Goal: Task Accomplishment & Management: Use online tool/utility

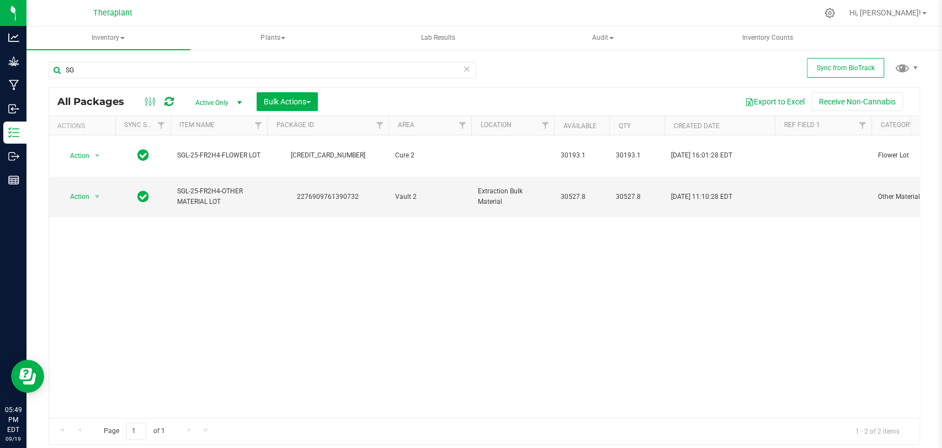
type input "S"
type input "41261"
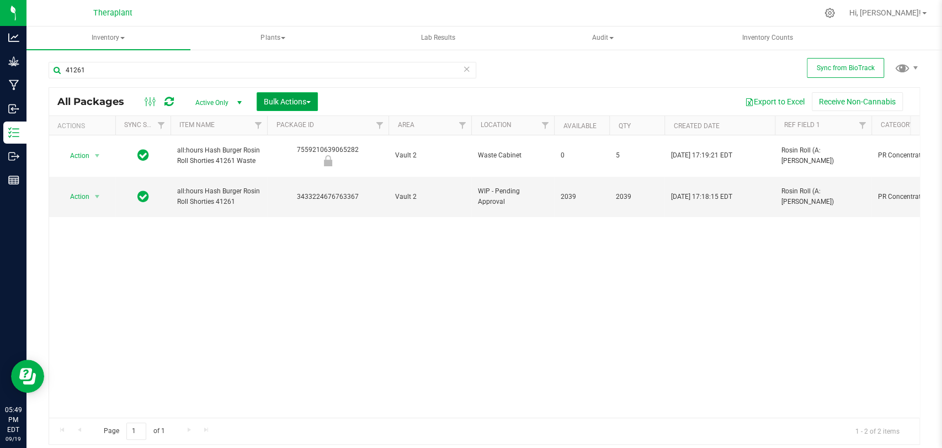
click at [287, 95] on button "Bulk Actions" at bounding box center [287, 101] width 61 height 19
click at [302, 191] on div "Locate packages" at bounding box center [298, 189] width 71 height 18
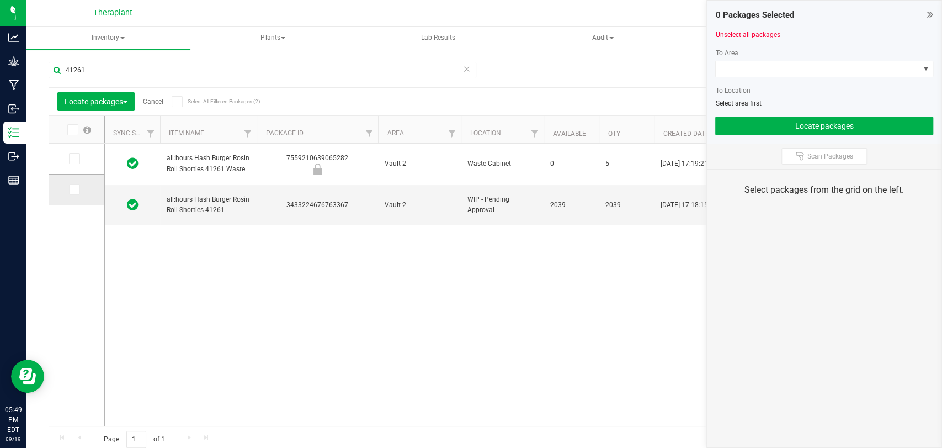
click at [74, 189] on icon at bounding box center [73, 189] width 7 height 0
click at [0, 0] on input "checkbox" at bounding box center [0, 0] width 0 height 0
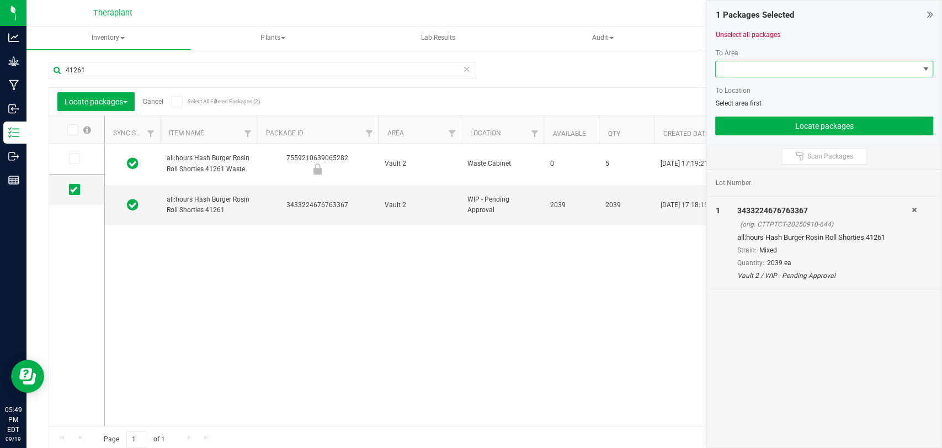
drag, startPoint x: 732, startPoint y: 63, endPoint x: 734, endPoint y: 68, distance: 5.8
click at [733, 68] on span at bounding box center [817, 68] width 203 height 15
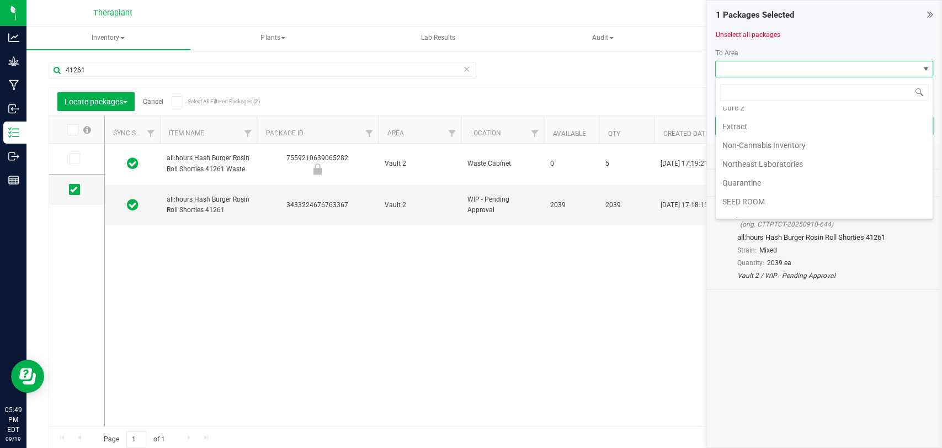
scroll to position [206, 0]
click at [749, 152] on li "Vault 2" at bounding box center [824, 153] width 217 height 19
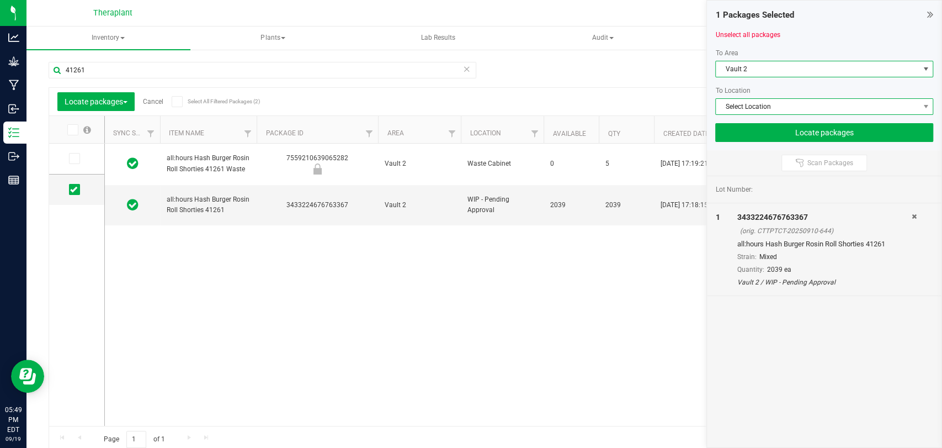
click at [753, 104] on span "Select Location" at bounding box center [817, 106] width 203 height 15
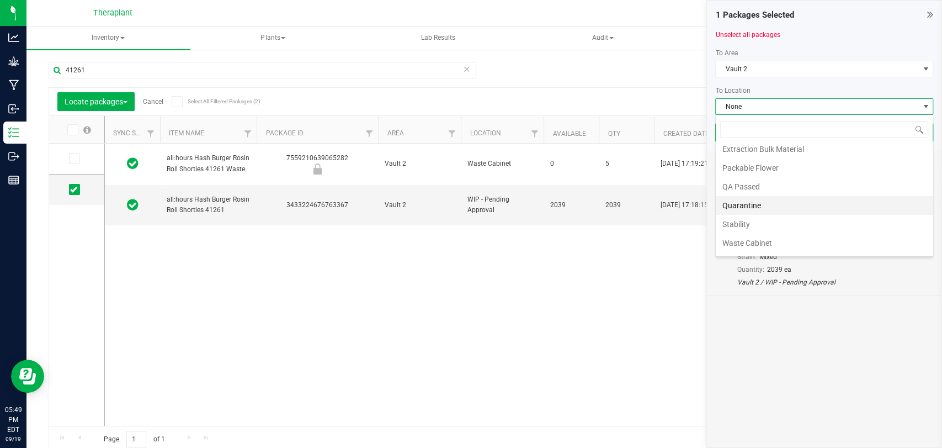
scroll to position [76, 0]
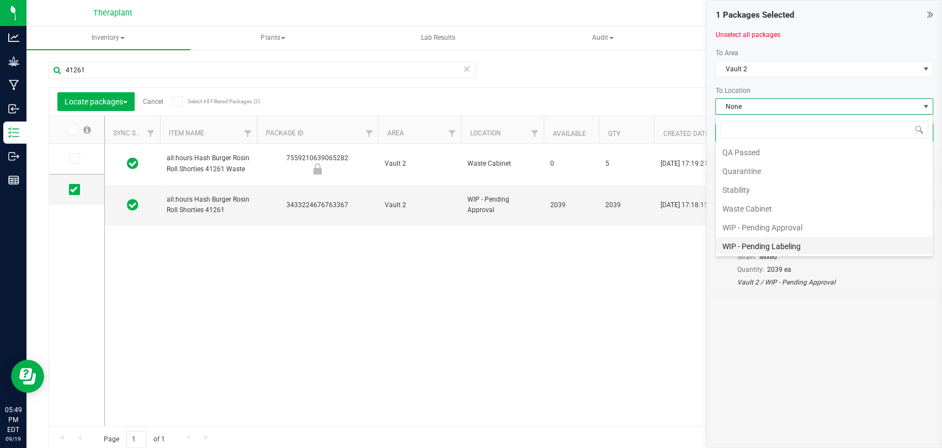
click at [792, 241] on li "WIP - Pending Labeling" at bounding box center [824, 246] width 217 height 19
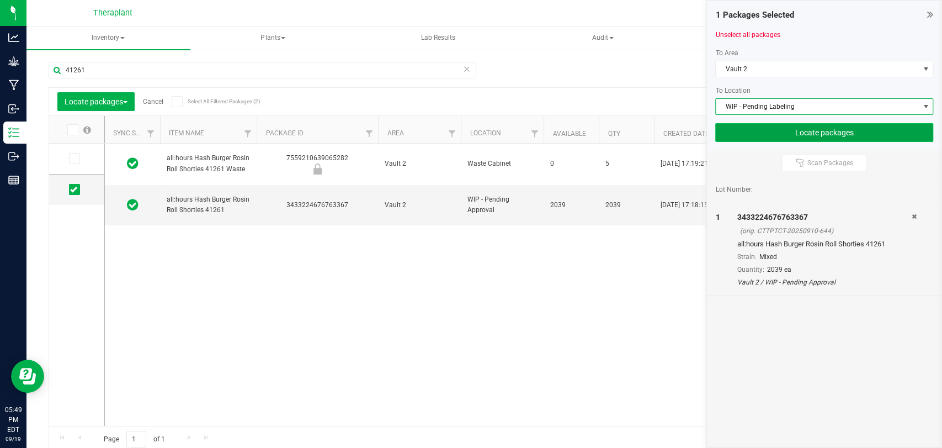
click at [785, 132] on button "Locate packages" at bounding box center [824, 132] width 218 height 19
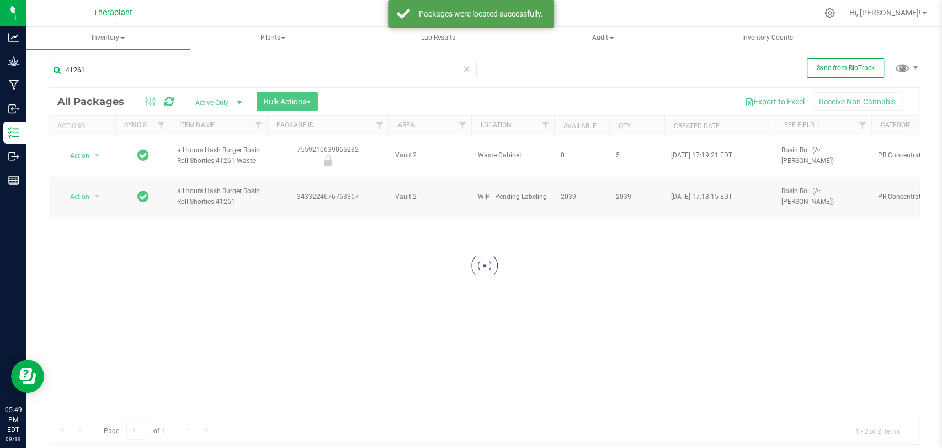
click at [124, 65] on input "41261" at bounding box center [263, 70] width 428 height 17
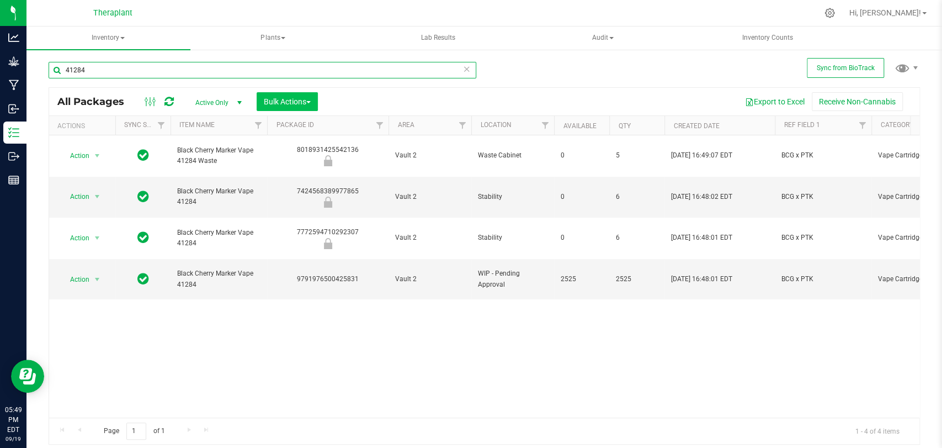
type input "41284"
click at [287, 98] on span "Bulk Actions" at bounding box center [287, 101] width 47 height 9
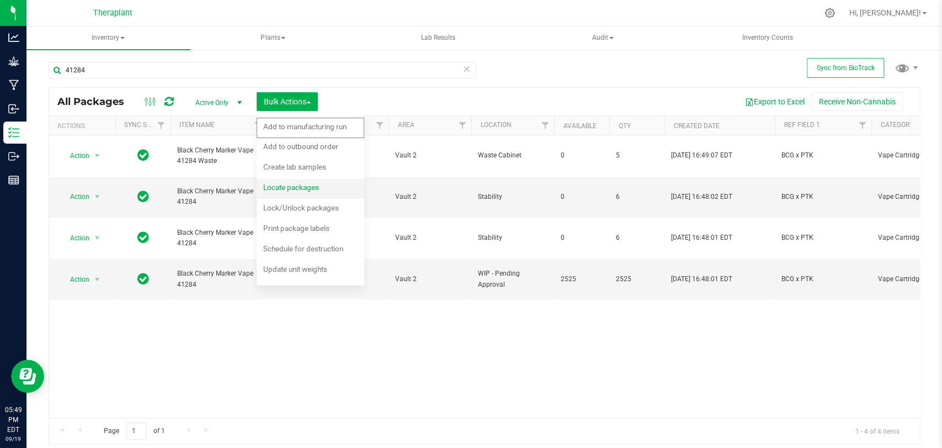
click at [293, 193] on div "Locate packages" at bounding box center [298, 189] width 71 height 18
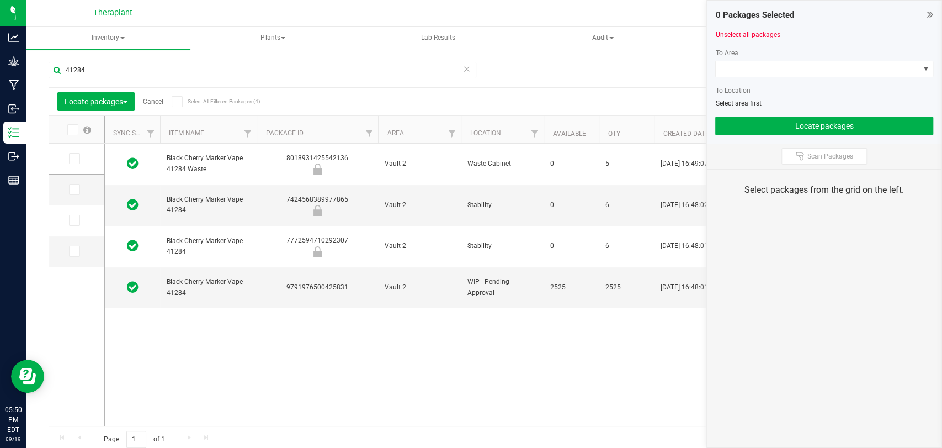
click at [73, 251] on icon at bounding box center [73, 251] width 7 height 0
click at [0, 0] on input "checkbox" at bounding box center [0, 0] width 0 height 0
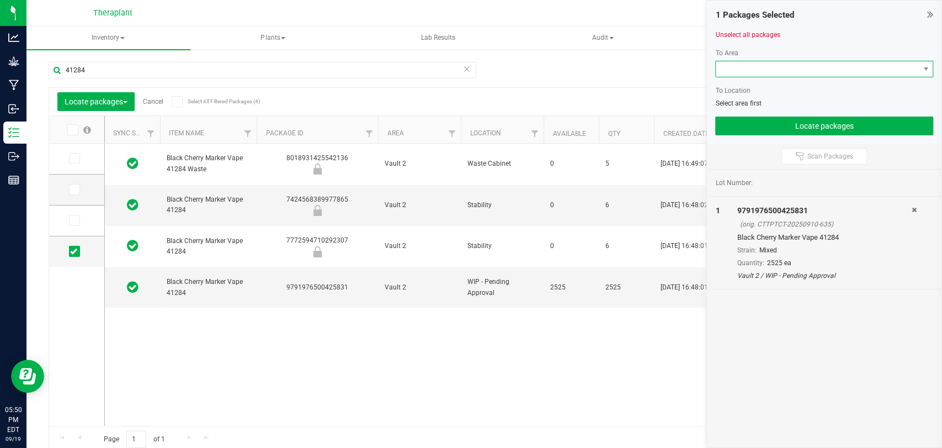
click at [729, 71] on span at bounding box center [817, 68] width 203 height 15
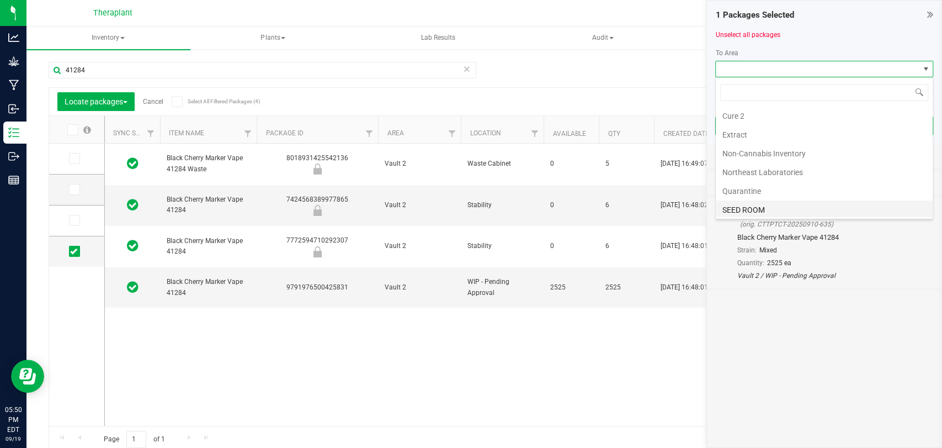
scroll to position [206, 0]
click at [744, 152] on li "Vault 2" at bounding box center [824, 153] width 217 height 19
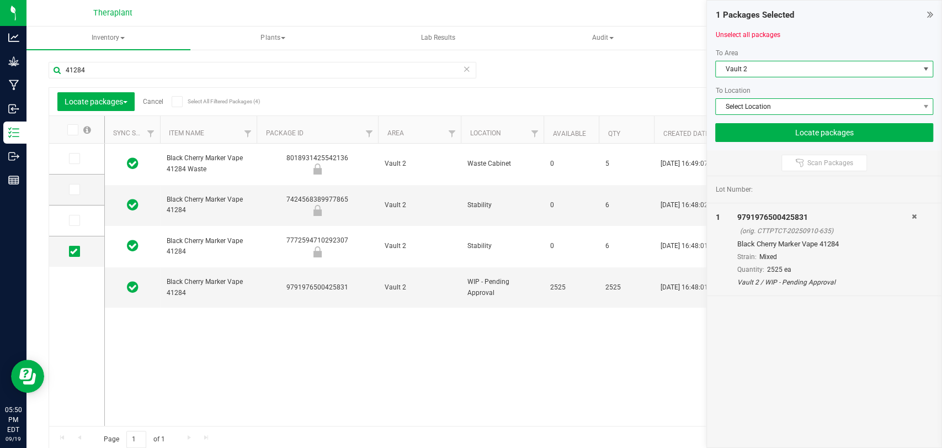
click at [744, 104] on span "Select Location" at bounding box center [817, 106] width 203 height 15
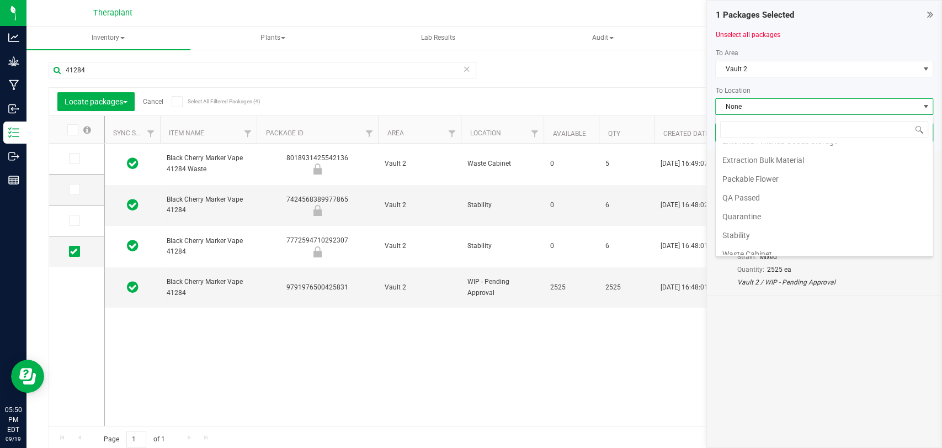
scroll to position [76, 0]
click at [770, 244] on li "WIP - Pending Labeling" at bounding box center [824, 246] width 217 height 19
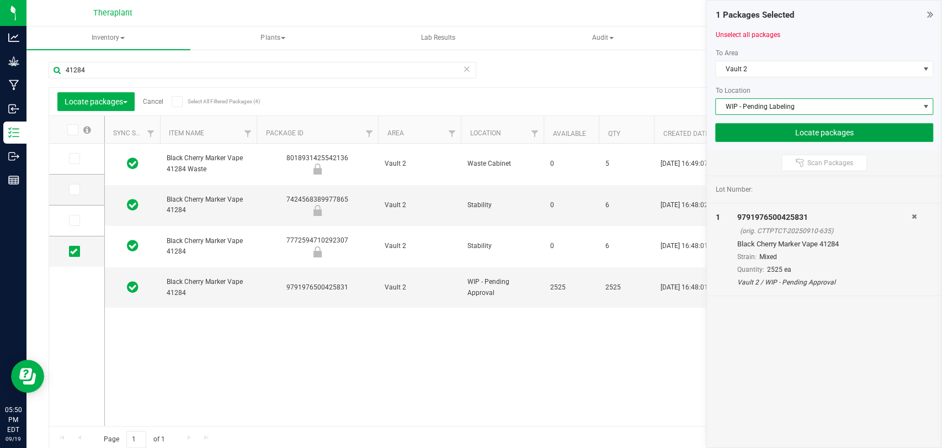
click at [796, 131] on button "Locate packages" at bounding box center [824, 132] width 218 height 19
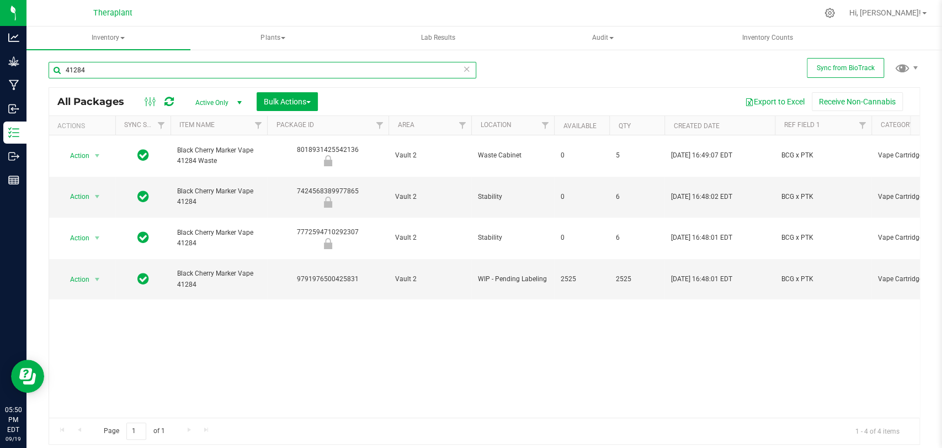
click at [193, 70] on input "41284" at bounding box center [263, 70] width 428 height 17
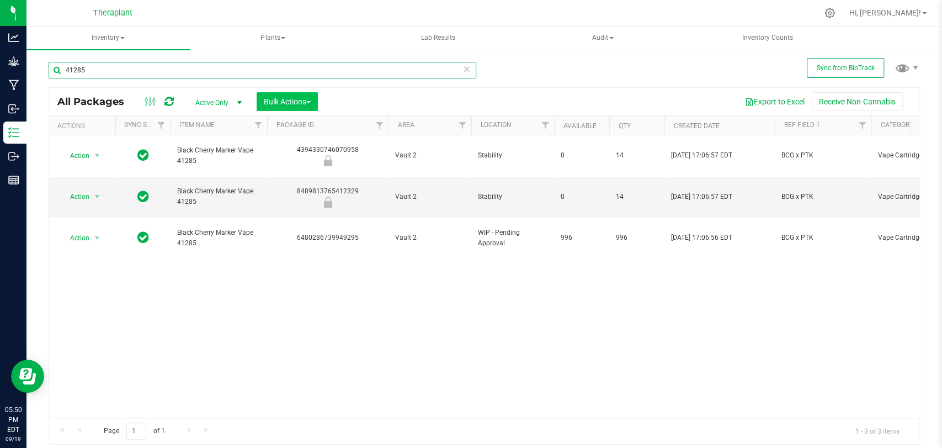
type input "41285"
click at [284, 98] on span "Bulk Actions" at bounding box center [287, 101] width 47 height 9
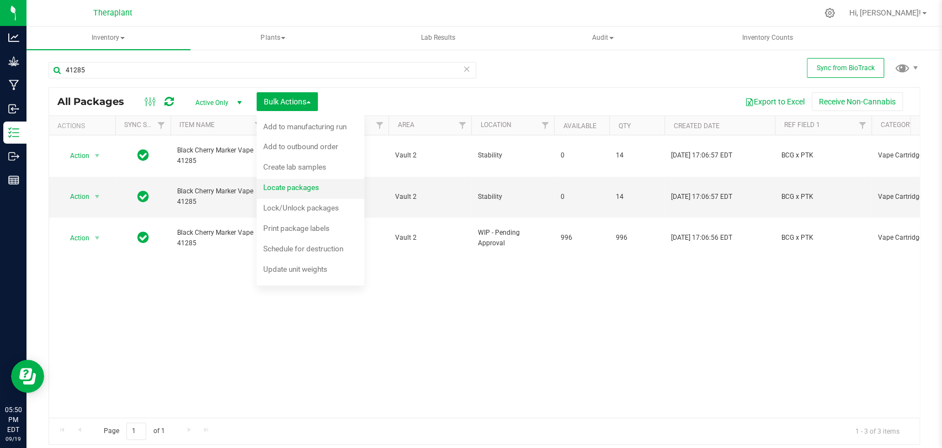
click at [305, 185] on span "Locate packages" at bounding box center [291, 187] width 56 height 9
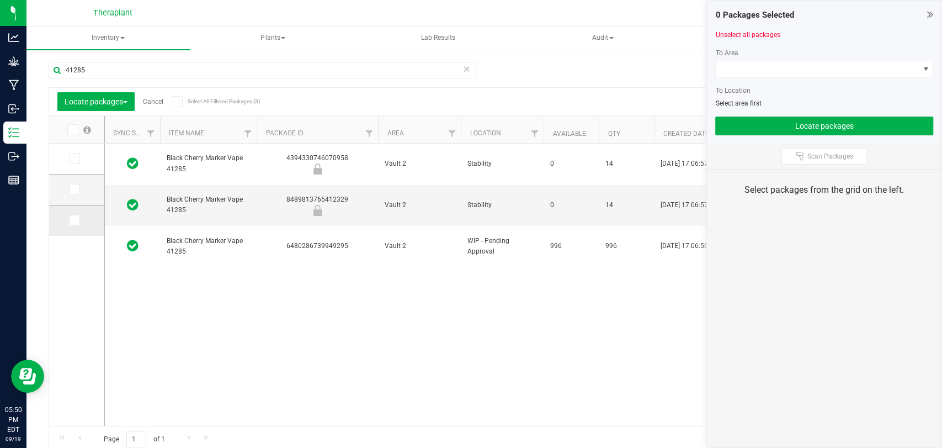
click at [71, 220] on icon at bounding box center [73, 220] width 7 height 0
click at [0, 0] on input "checkbox" at bounding box center [0, 0] width 0 height 0
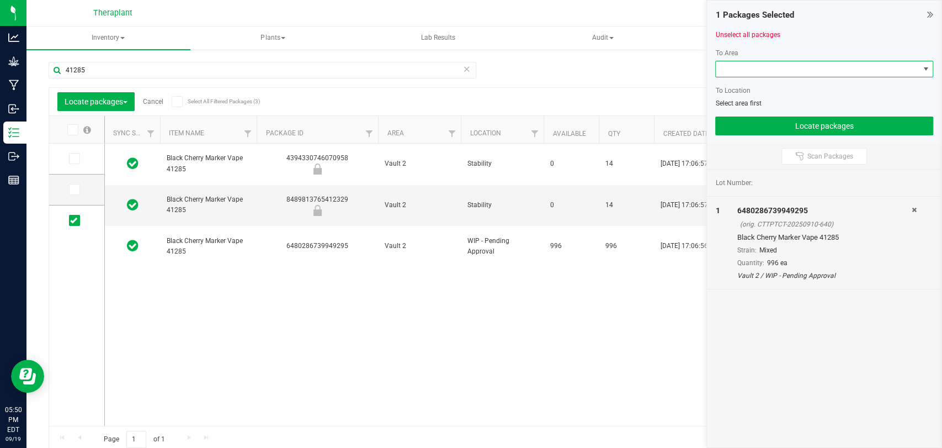
click at [744, 63] on span at bounding box center [817, 68] width 203 height 15
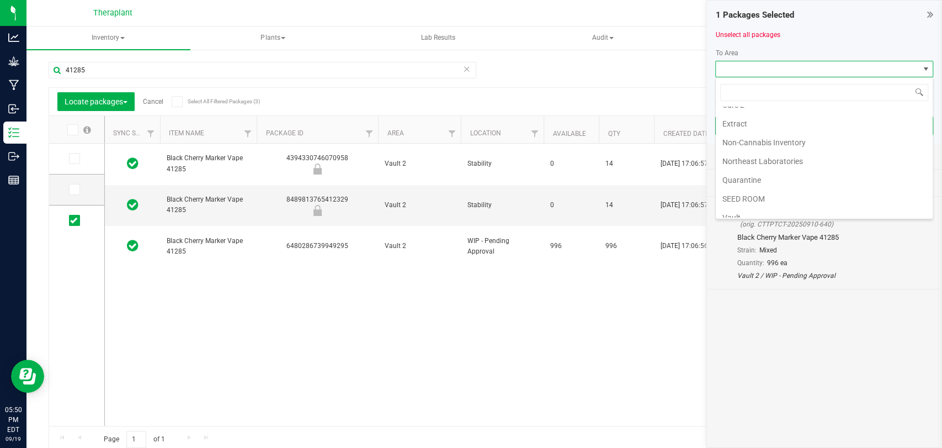
scroll to position [206, 0]
click at [750, 151] on li "Vault 2" at bounding box center [824, 153] width 217 height 19
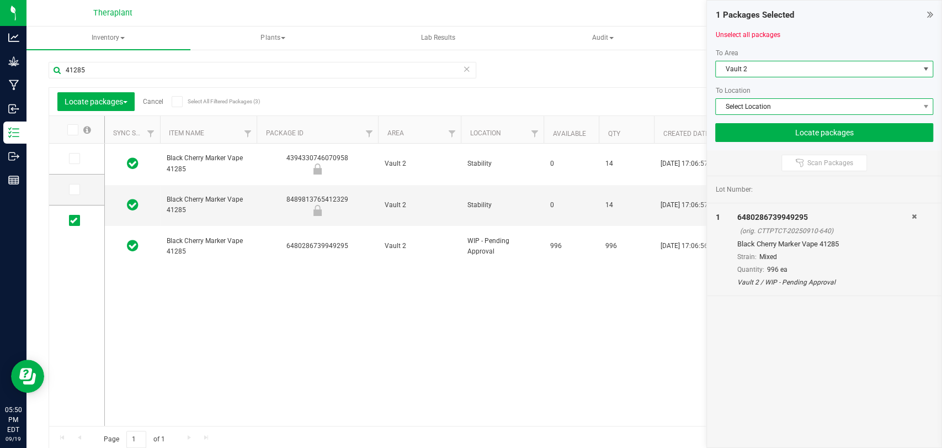
click at [753, 110] on span "Select Location" at bounding box center [817, 106] width 203 height 15
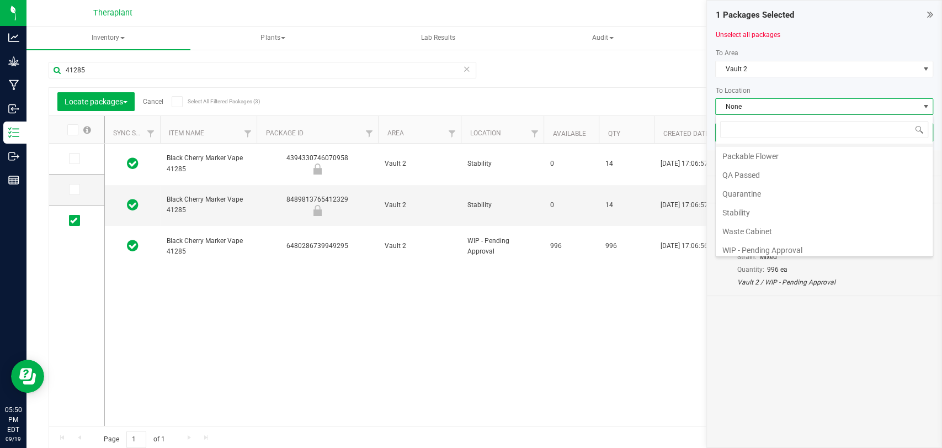
scroll to position [76, 0]
click at [792, 243] on li "WIP - Pending Labeling" at bounding box center [824, 246] width 217 height 19
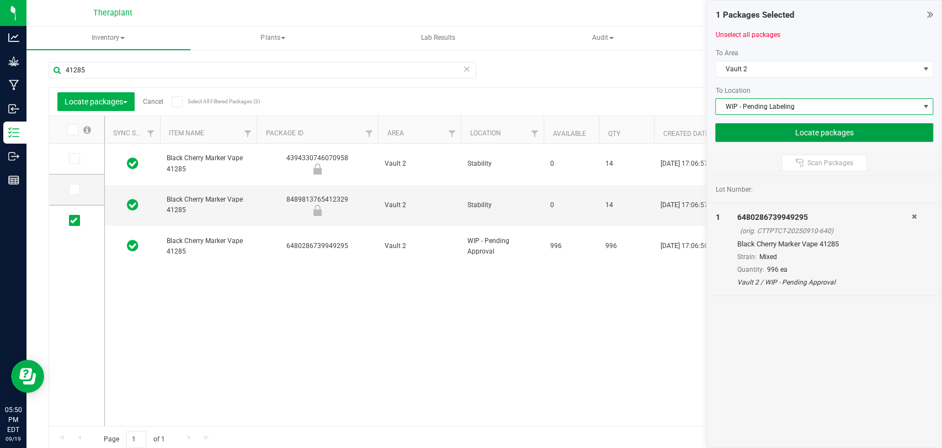
click at [780, 133] on button "Locate packages" at bounding box center [824, 132] width 218 height 19
